Goal: Task Accomplishment & Management: Complete application form

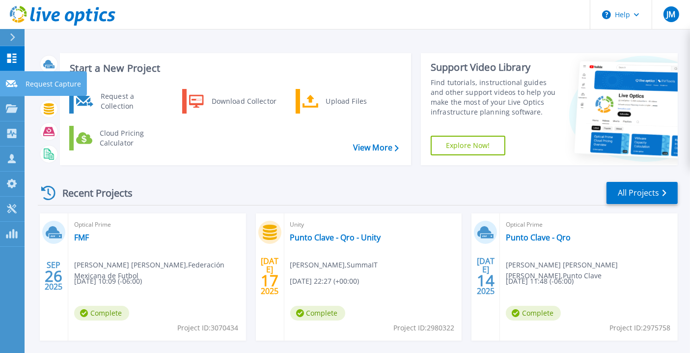
click at [15, 93] on link "Request Capture Request Capture" at bounding box center [12, 83] width 25 height 25
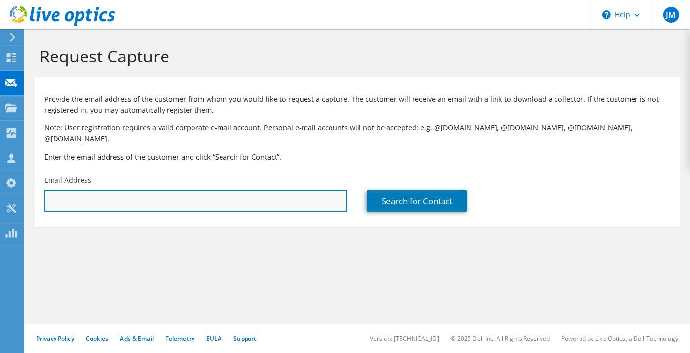
click at [149, 190] on input "text" at bounding box center [195, 201] width 303 height 22
paste input "[EMAIL_ADDRESS][DOMAIN_NAME];"
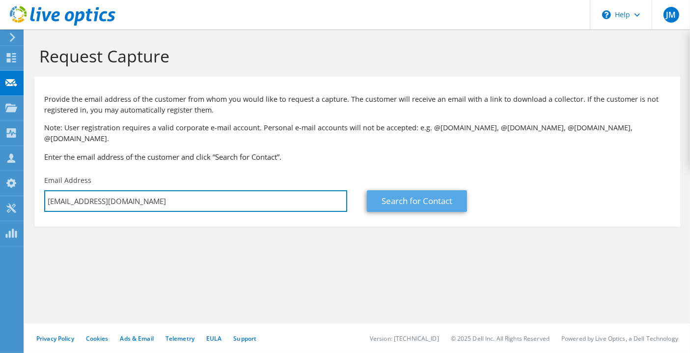
type input "[EMAIL_ADDRESS][DOMAIN_NAME]"
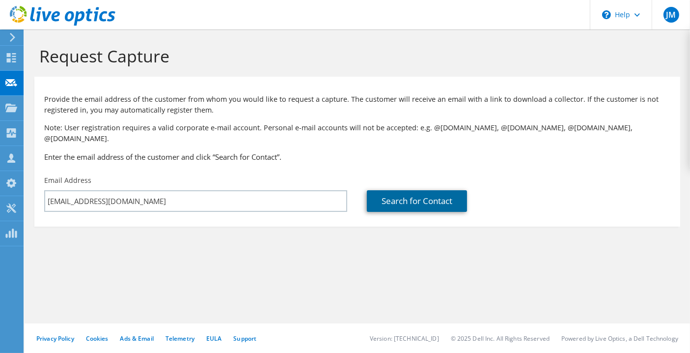
click at [389, 190] on link "Search for Contact" at bounding box center [417, 201] width 100 height 22
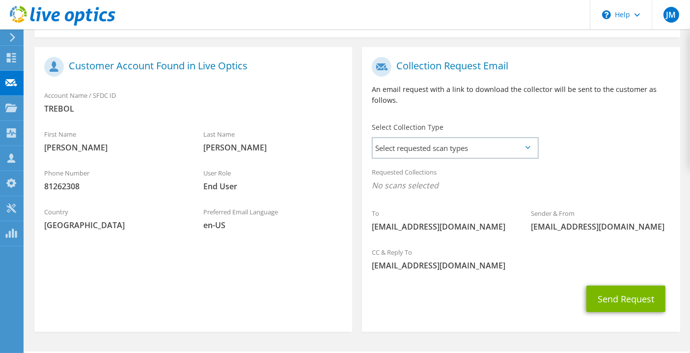
scroll to position [190, 0]
click at [429, 138] on span "Select requested scan types" at bounding box center [455, 148] width 164 height 20
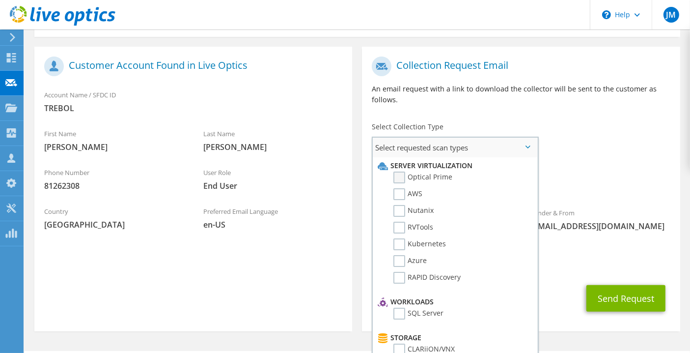
click at [414, 171] on label "Optical Prime" at bounding box center [423, 177] width 59 height 12
click at [0, 0] on input "Optical Prime" at bounding box center [0, 0] width 0 height 0
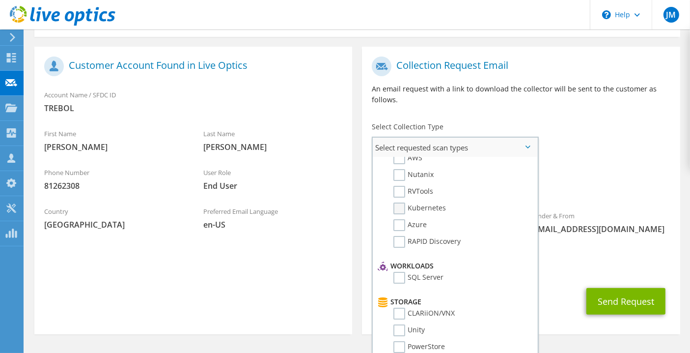
scroll to position [35, 0]
click at [409, 186] on label "RVTools" at bounding box center [414, 192] width 40 height 12
click at [0, 0] on input "RVTools" at bounding box center [0, 0] width 0 height 0
click at [575, 246] on div "CC & Reply To [EMAIL_ADDRESS][DOMAIN_NAME]" at bounding box center [521, 261] width 318 height 34
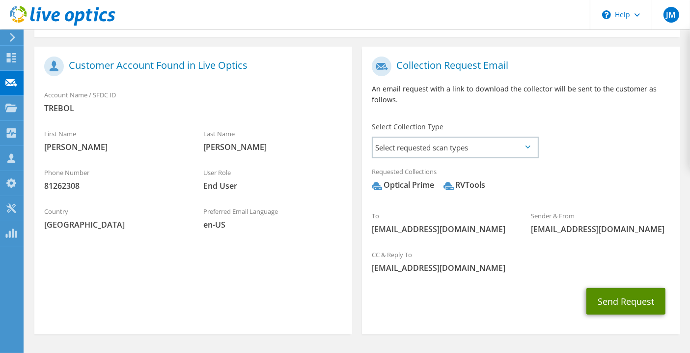
click at [600, 290] on button "Send Request" at bounding box center [626, 301] width 79 height 27
